Goal: Task Accomplishment & Management: Complete application form

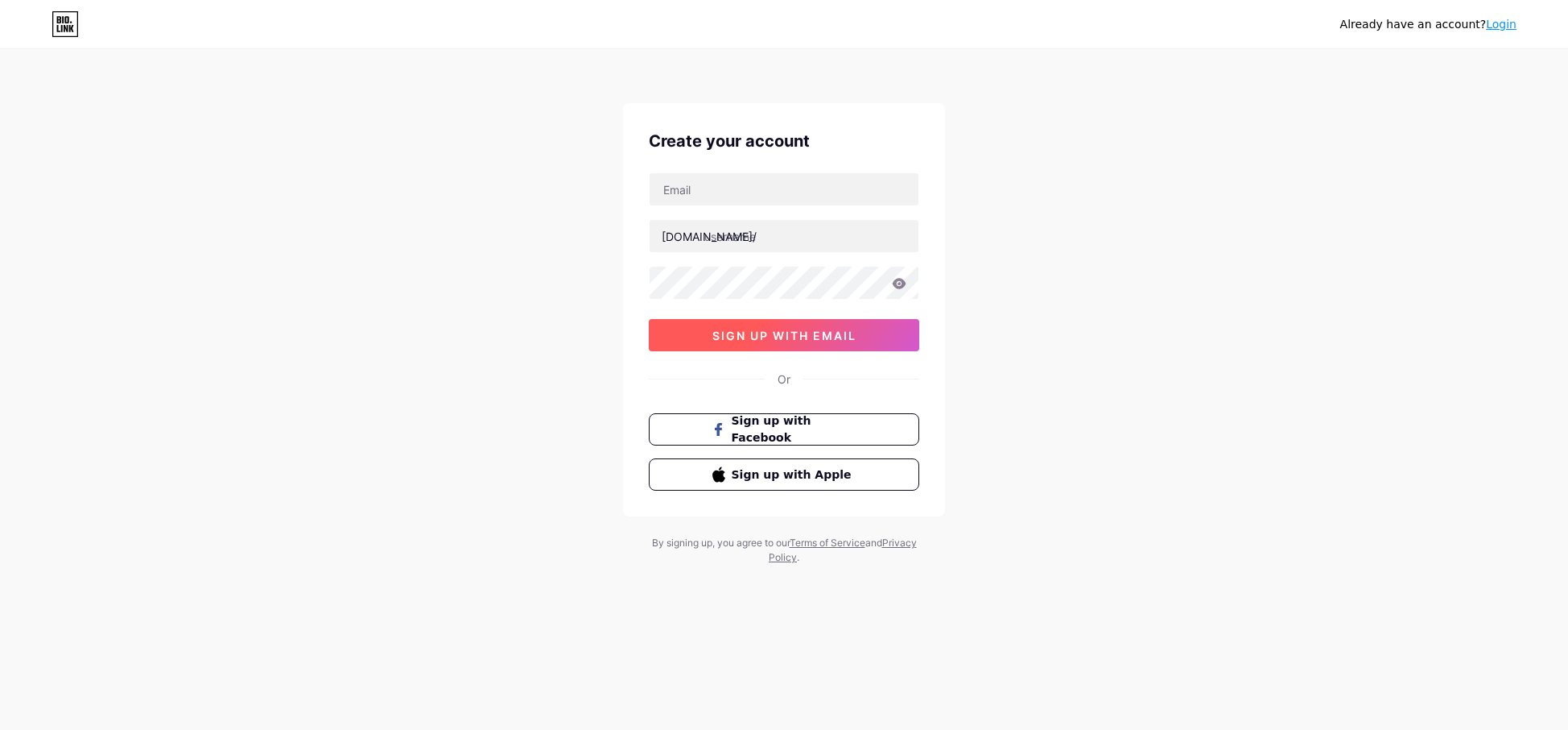
click at [793, 349] on button "sign up with email" at bounding box center [784, 335] width 270 height 32
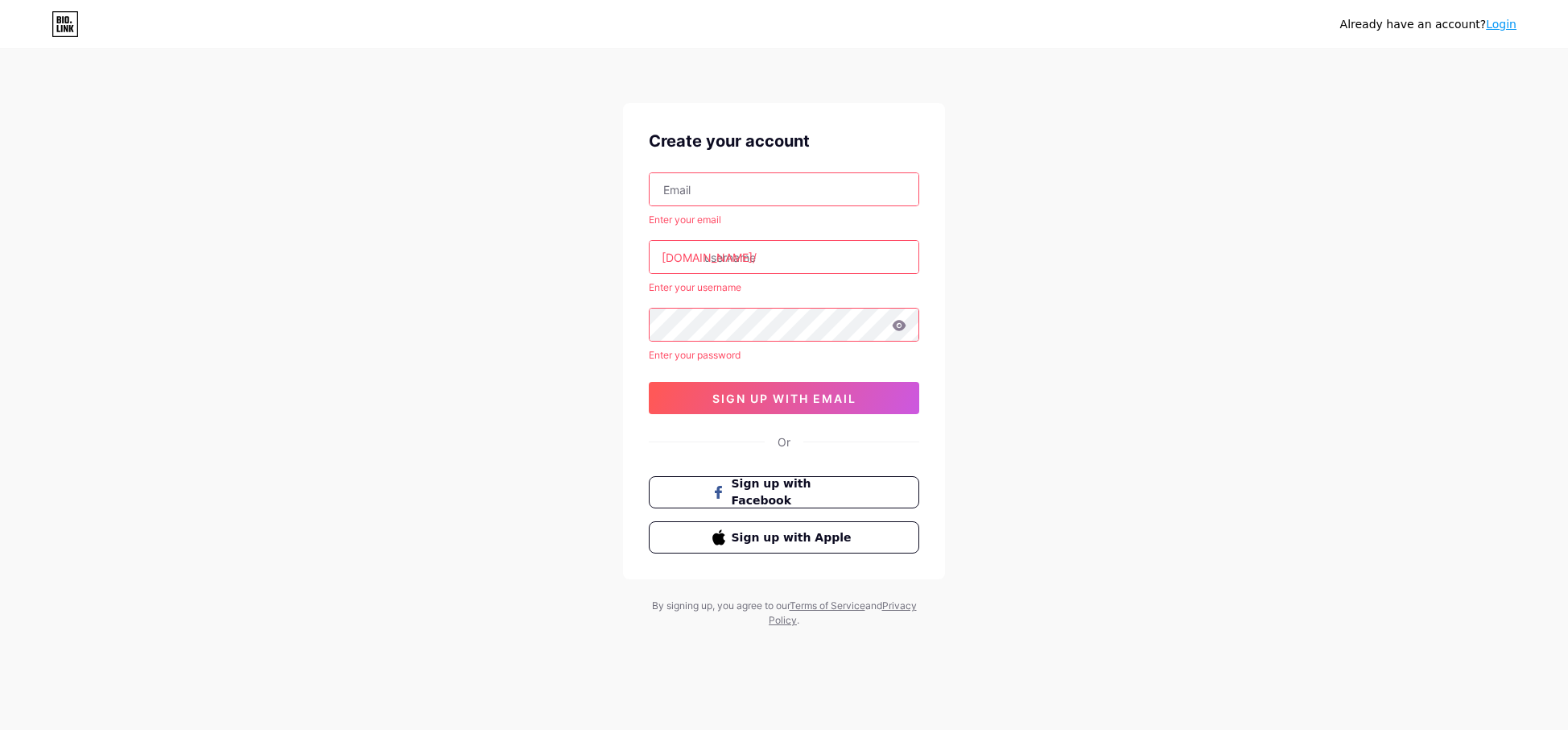
click at [764, 204] on input "text" at bounding box center [784, 189] width 269 height 32
click at [537, 98] on div "Already have an account? Login Create your account Enter your email [DOMAIN_NAM…" at bounding box center [784, 339] width 1568 height 678
click at [1490, 27] on link "Login" at bounding box center [1501, 24] width 31 height 13
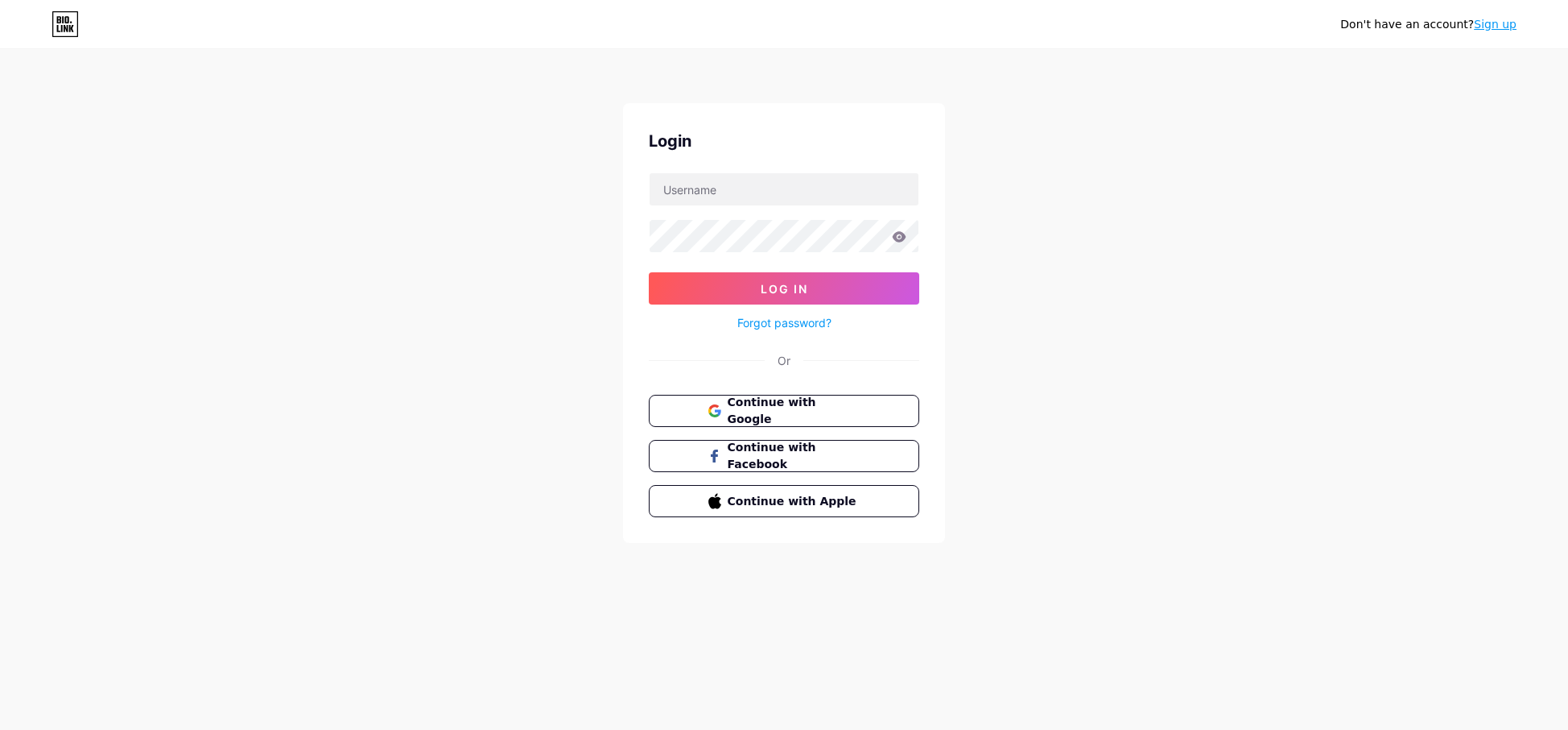
click at [301, 194] on div "Don't have an account? Sign up Login Log In Forgot password? Or Continue with G…" at bounding box center [784, 297] width 1568 height 594
